Goal: Task Accomplishment & Management: Manage account settings

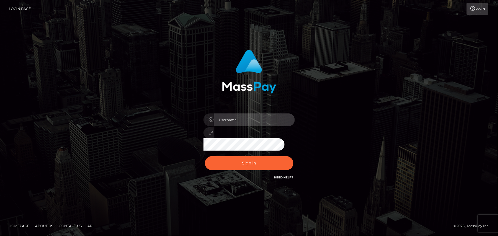
click at [272, 122] on input "text" at bounding box center [254, 120] width 81 height 13
type input "andy.wowcan"
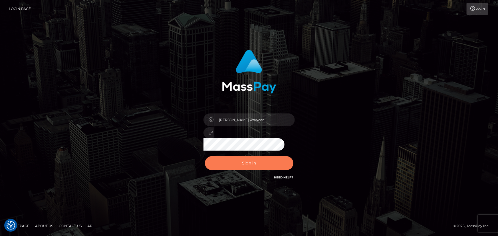
click at [250, 160] on button "Sign in" at bounding box center [249, 163] width 89 height 14
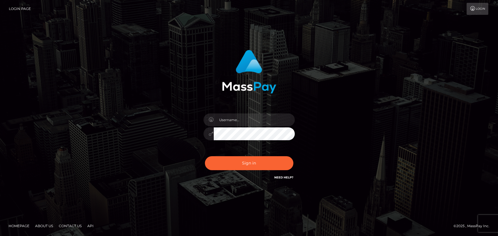
click at [248, 120] on input "text" at bounding box center [254, 120] width 81 height 13
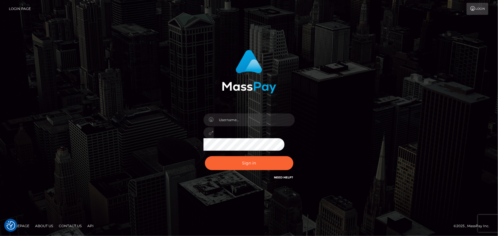
type input "andy.wowcan"
click at [205, 156] on button "Sign in" at bounding box center [249, 163] width 89 height 14
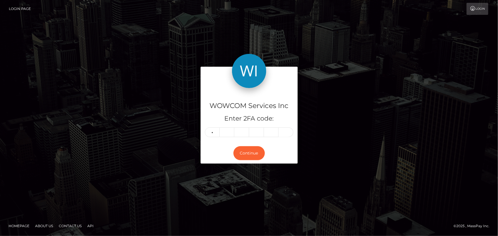
type input "0"
type input "8"
type input "9"
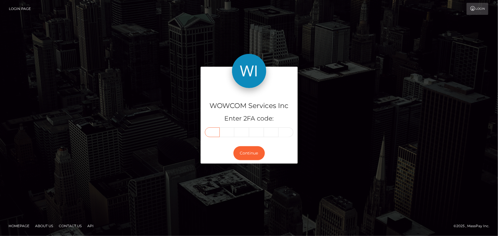
type input "0"
type input "8"
type input "9"
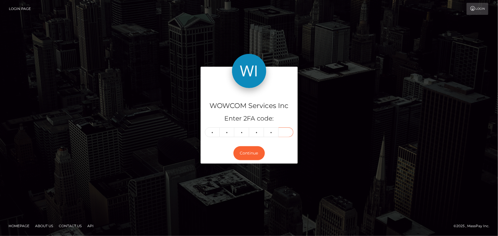
type input "4"
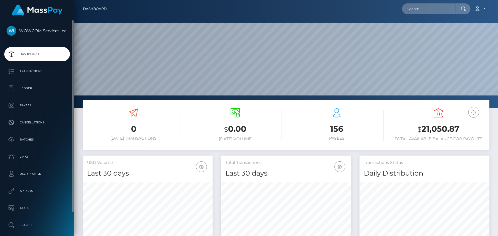
scroll to position [101, 130]
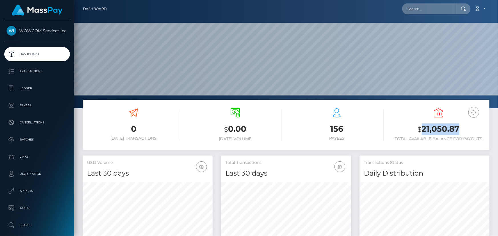
drag, startPoint x: 424, startPoint y: 126, endPoint x: 463, endPoint y: 128, distance: 38.6
click at [463, 128] on h3 "$ 21,050.87" at bounding box center [438, 130] width 93 height 12
copy h3 "21,050.87"
click at [481, 10] on icon at bounding box center [478, 8] width 6 height 5
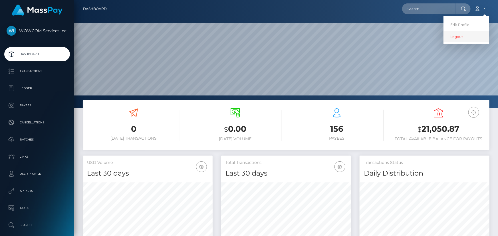
click at [465, 31] on link "Logout" at bounding box center [467, 36] width 46 height 11
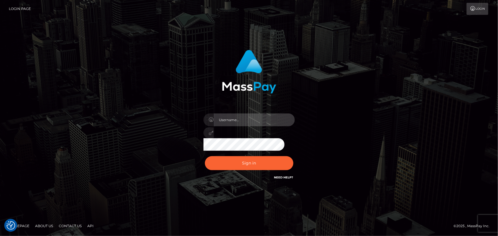
click at [254, 122] on input "text" at bounding box center [254, 120] width 81 height 13
type input "Andrei.rollacan"
click at [205, 156] on button "Sign in" at bounding box center [249, 163] width 89 height 14
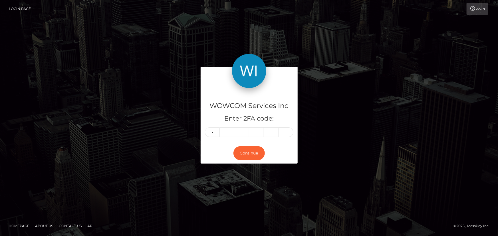
type input "2"
type input "5"
type input "7"
type input "1"
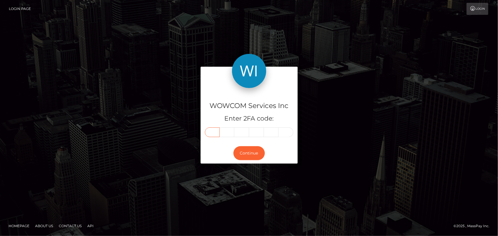
type input "2"
type input "5"
type input "7"
type input "3"
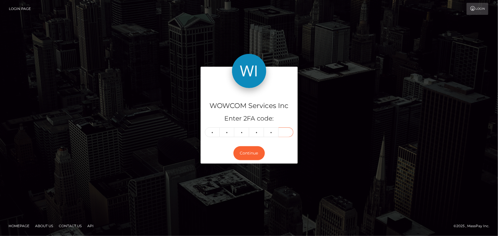
type input "1"
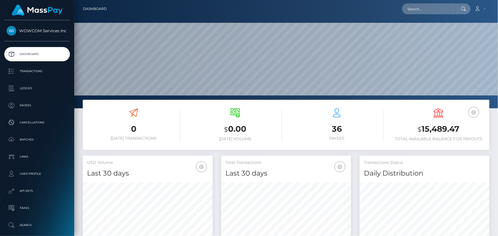
scroll to position [101, 130]
drag, startPoint x: 423, startPoint y: 126, endPoint x: 452, endPoint y: 126, distance: 29.1
click at [452, 126] on h3 "$ 15,489.47" at bounding box center [438, 130] width 93 height 12
drag, startPoint x: 460, startPoint y: 127, endPoint x: 405, endPoint y: 113, distance: 56.4
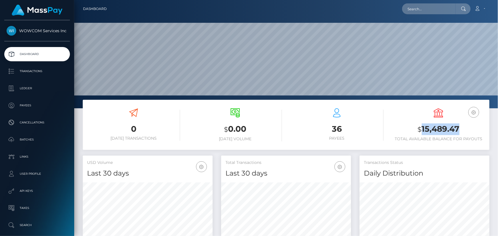
click at [422, 129] on h3 "$ 15,489.47" at bounding box center [438, 130] width 93 height 12
copy h3 "15,489.47"
click at [483, 8] on link "Account" at bounding box center [480, 9] width 17 height 12
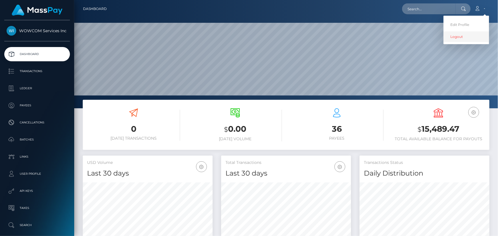
click at [460, 38] on link "Logout" at bounding box center [467, 36] width 46 height 11
